Goal: Check status

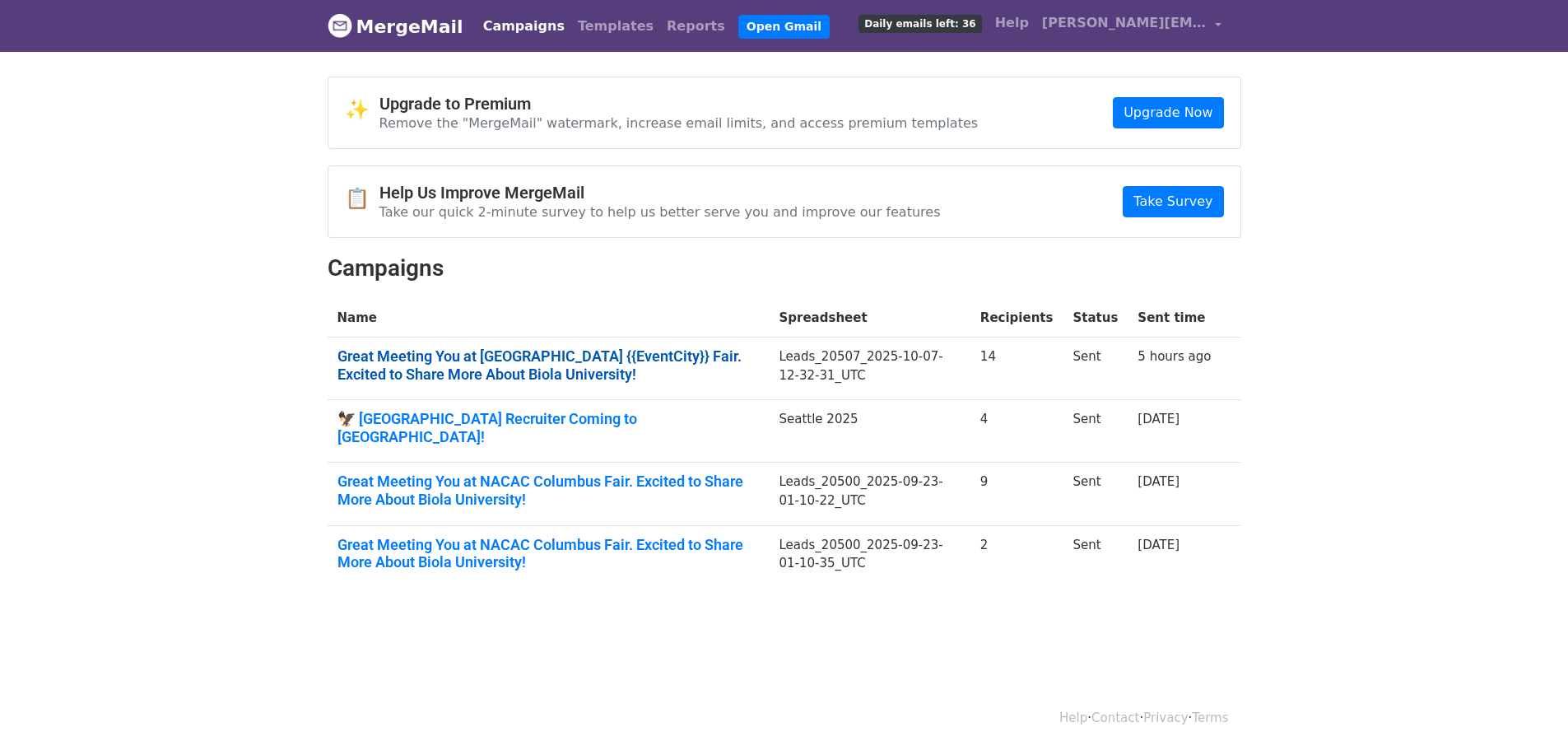
click at [455, 356] on link "Great Meeting You at NACAC {{EventCity}} Fair. Excited to Share More About Biol…" at bounding box center [548, 365] width 422 height 35
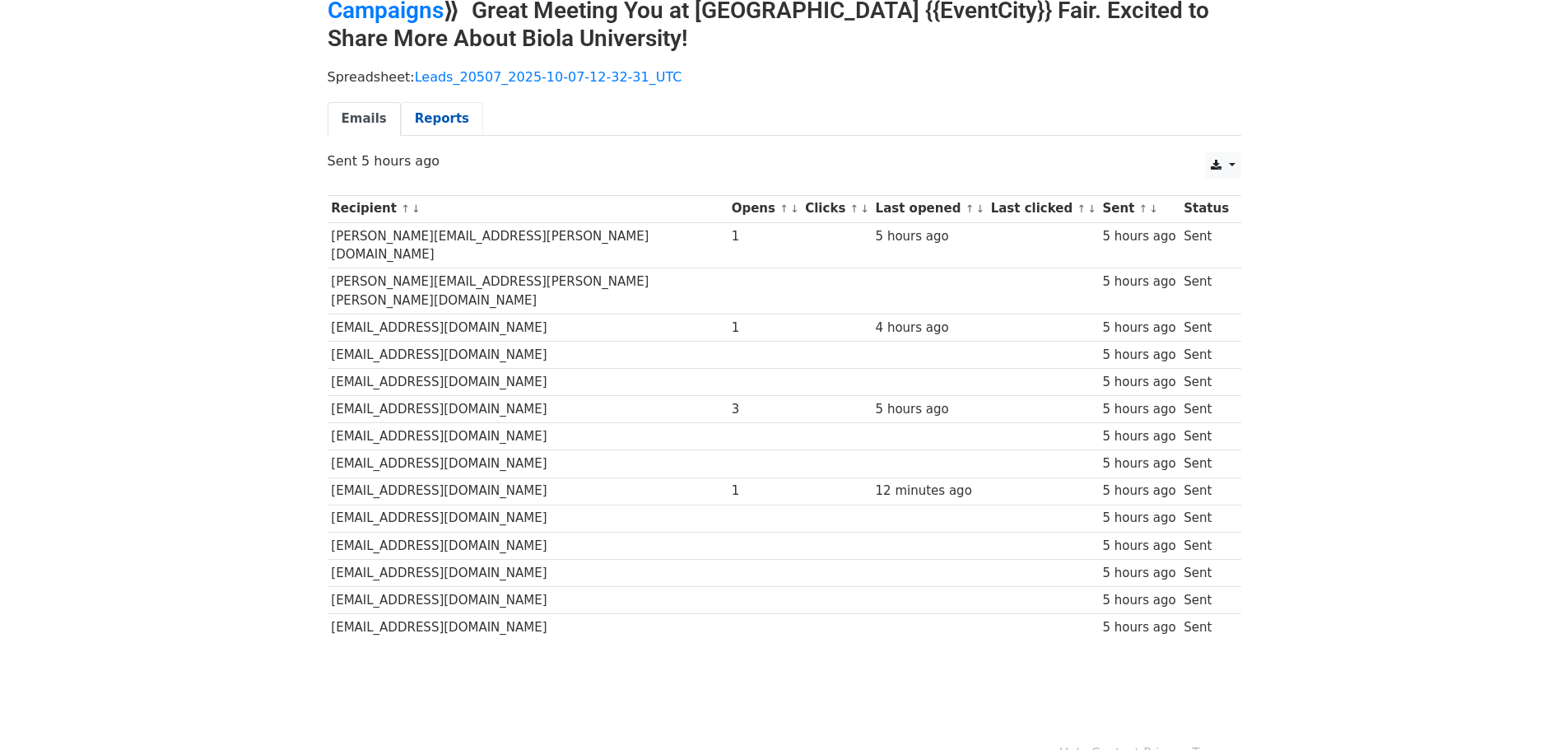
click at [437, 113] on link "Reports" at bounding box center [442, 118] width 82 height 33
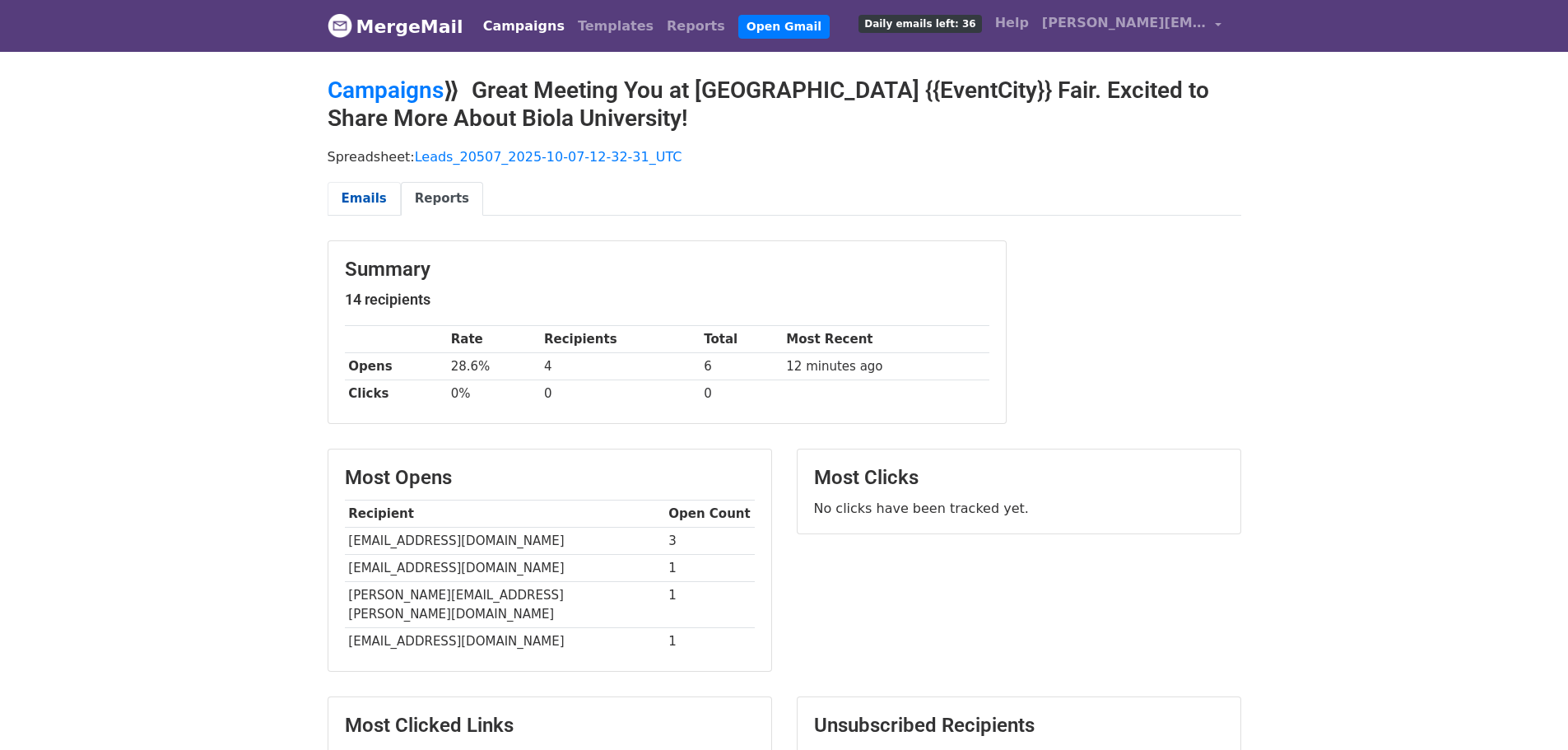
click at [370, 198] on link "Emails" at bounding box center [364, 199] width 74 height 33
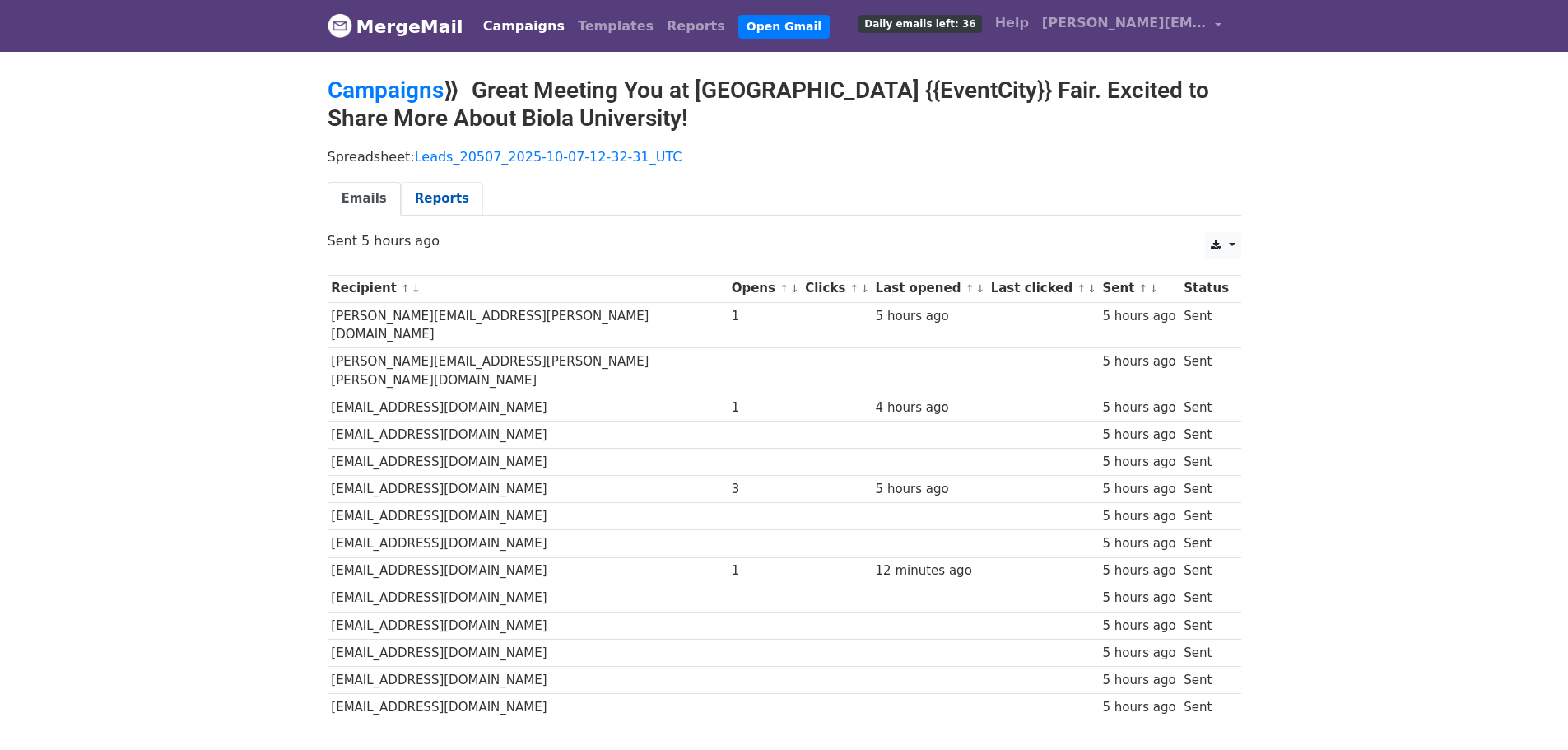
click at [447, 188] on link "Reports" at bounding box center [442, 199] width 82 height 33
